Goal: Information Seeking & Learning: Check status

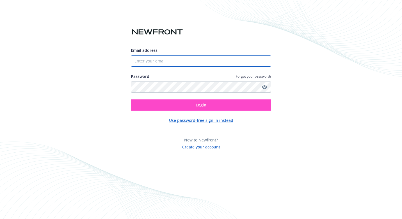
type input "[EMAIL_ADDRESS][DOMAIN_NAME]"
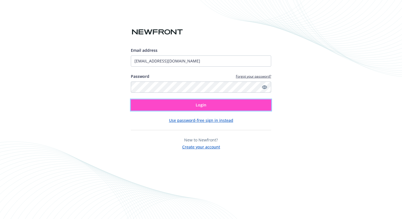
click at [197, 104] on span "Login" at bounding box center [201, 104] width 11 height 5
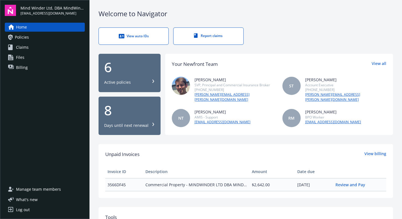
click at [19, 36] on span "Policies" at bounding box center [22, 37] width 14 height 9
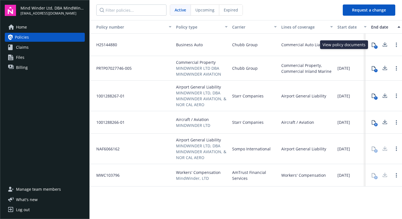
click at [373, 44] on icon at bounding box center [373, 45] width 4 height 4
